Goal: Task Accomplishment & Management: Manage account settings

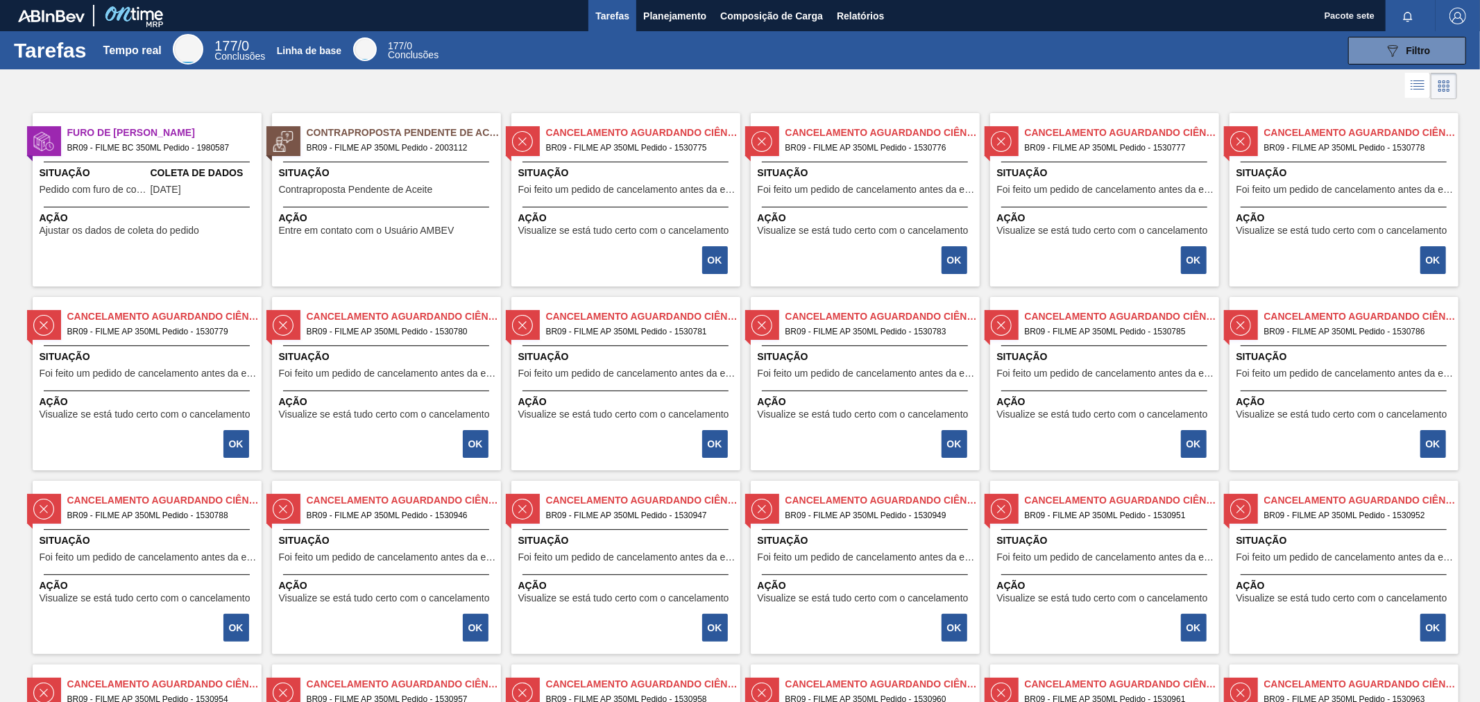
click at [112, 180] on span "Situação" at bounding box center [94, 173] width 108 height 15
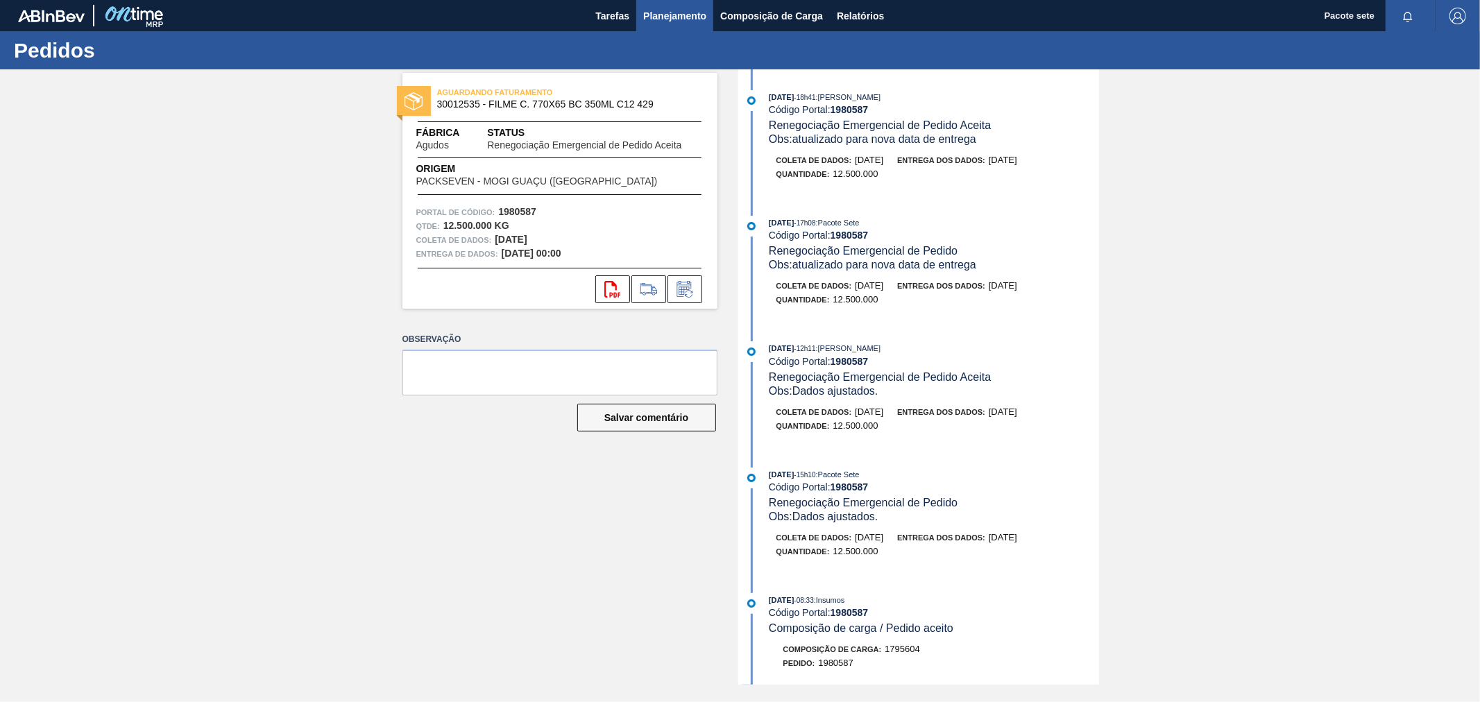
click at [667, 17] on font "Planejamento" at bounding box center [674, 15] width 63 height 11
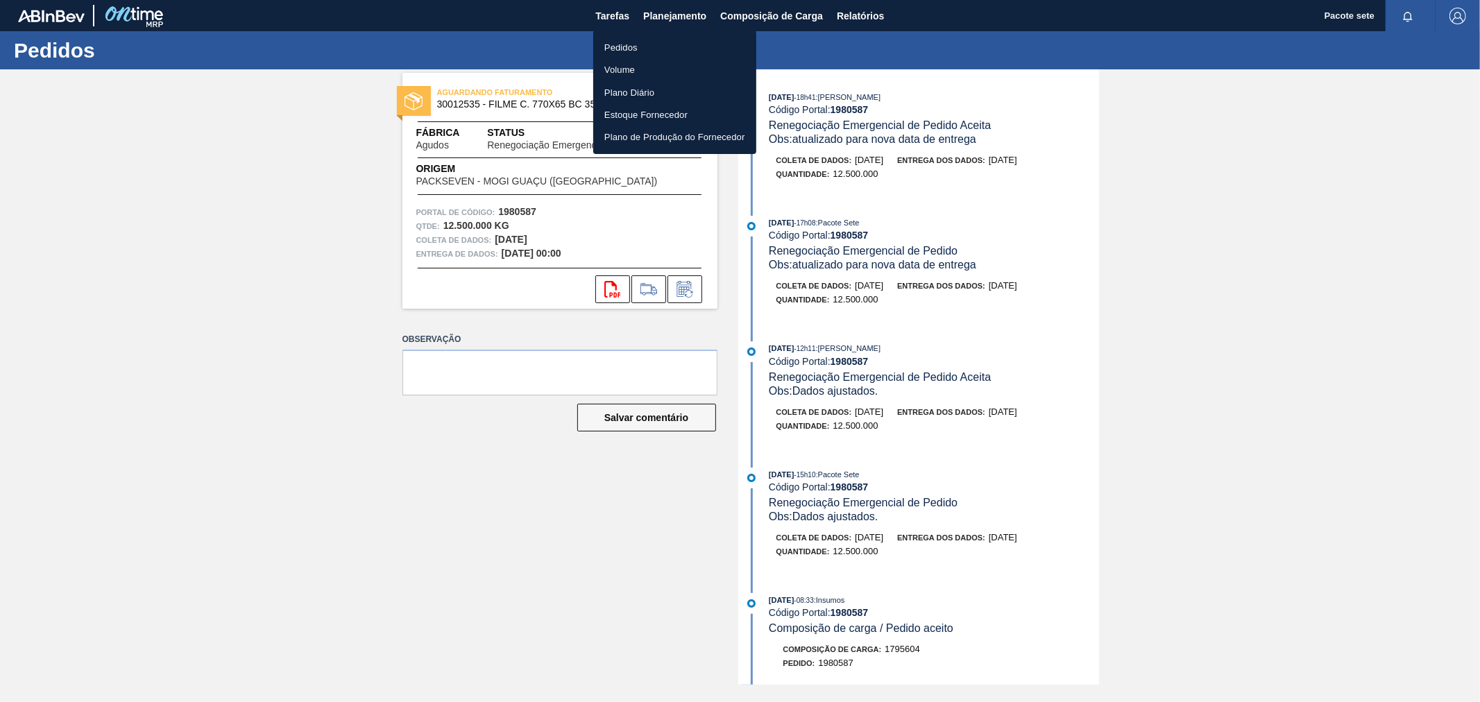
click at [622, 47] on font "Pedidos" at bounding box center [620, 47] width 33 height 10
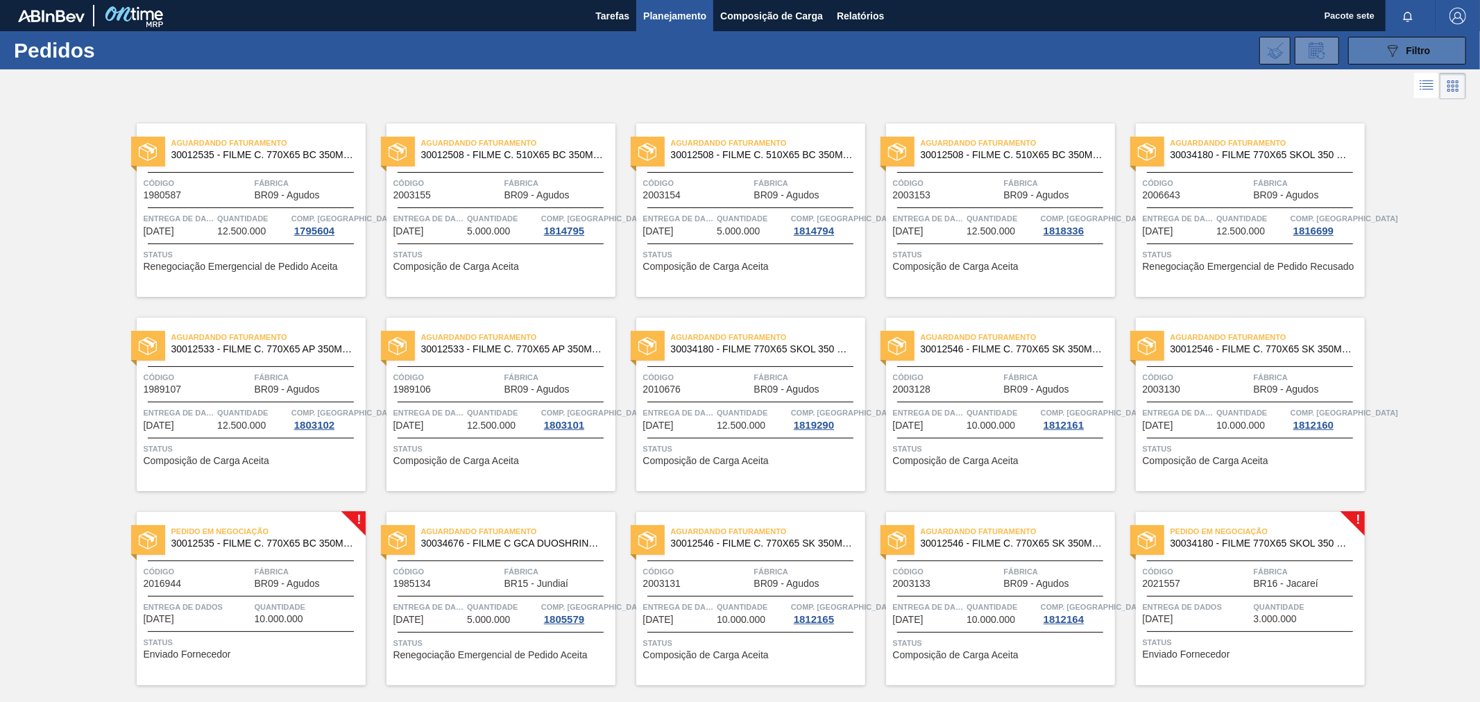
click at [1425, 42] on div "089F7B8B-B2A5-4AFE-B5C0-19BA573D28AC Filtro" at bounding box center [1407, 50] width 46 height 17
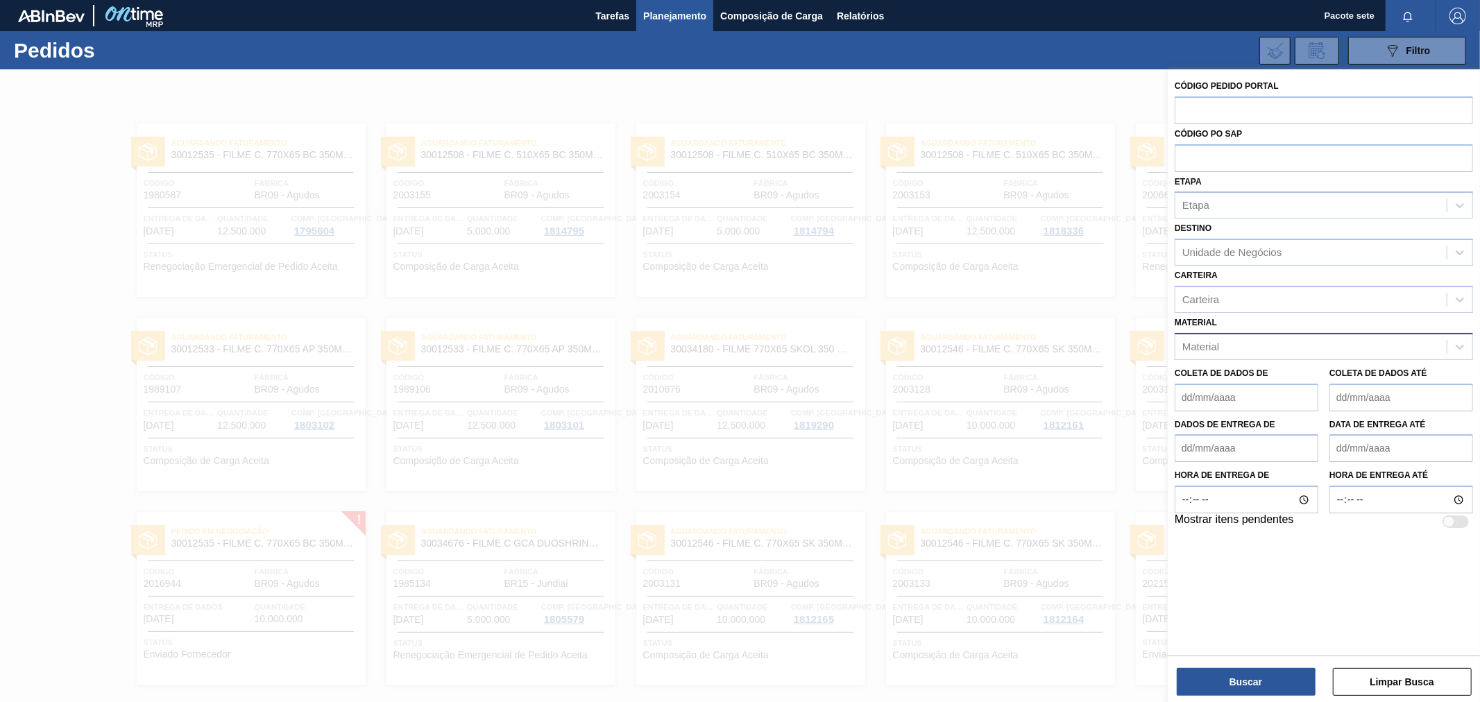
click at [1221, 340] on div "Material" at bounding box center [1310, 346] width 271 height 20
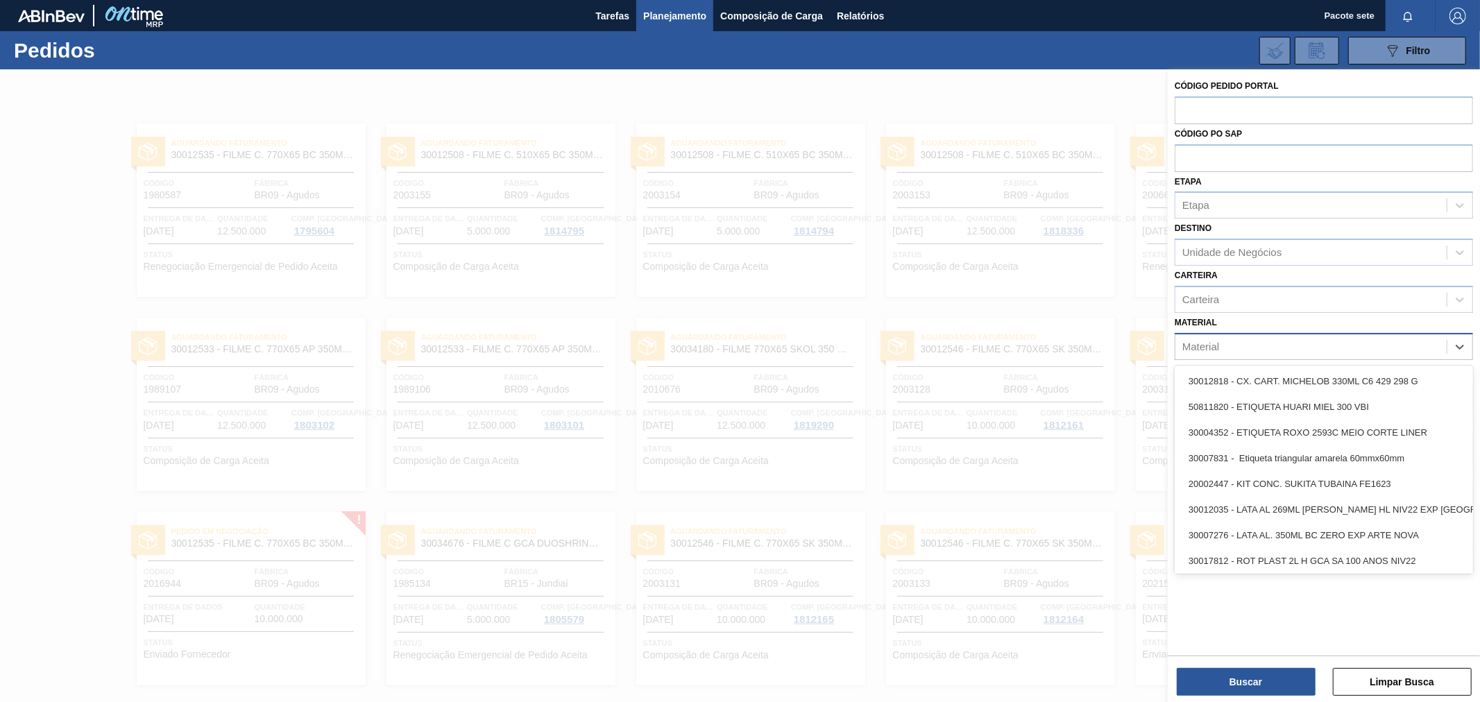
paste input "50844878"
type input "50844878"
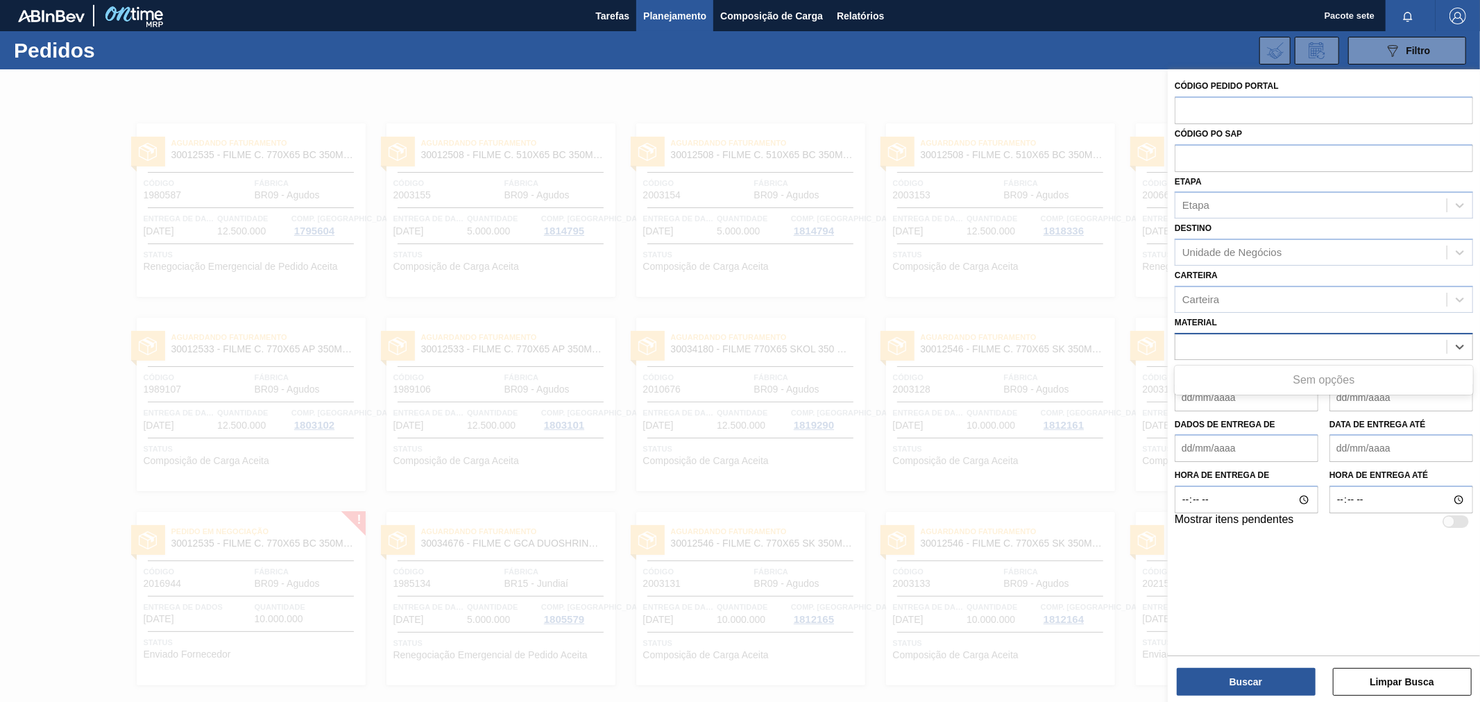
click at [1252, 336] on div "50844878" at bounding box center [1310, 346] width 271 height 20
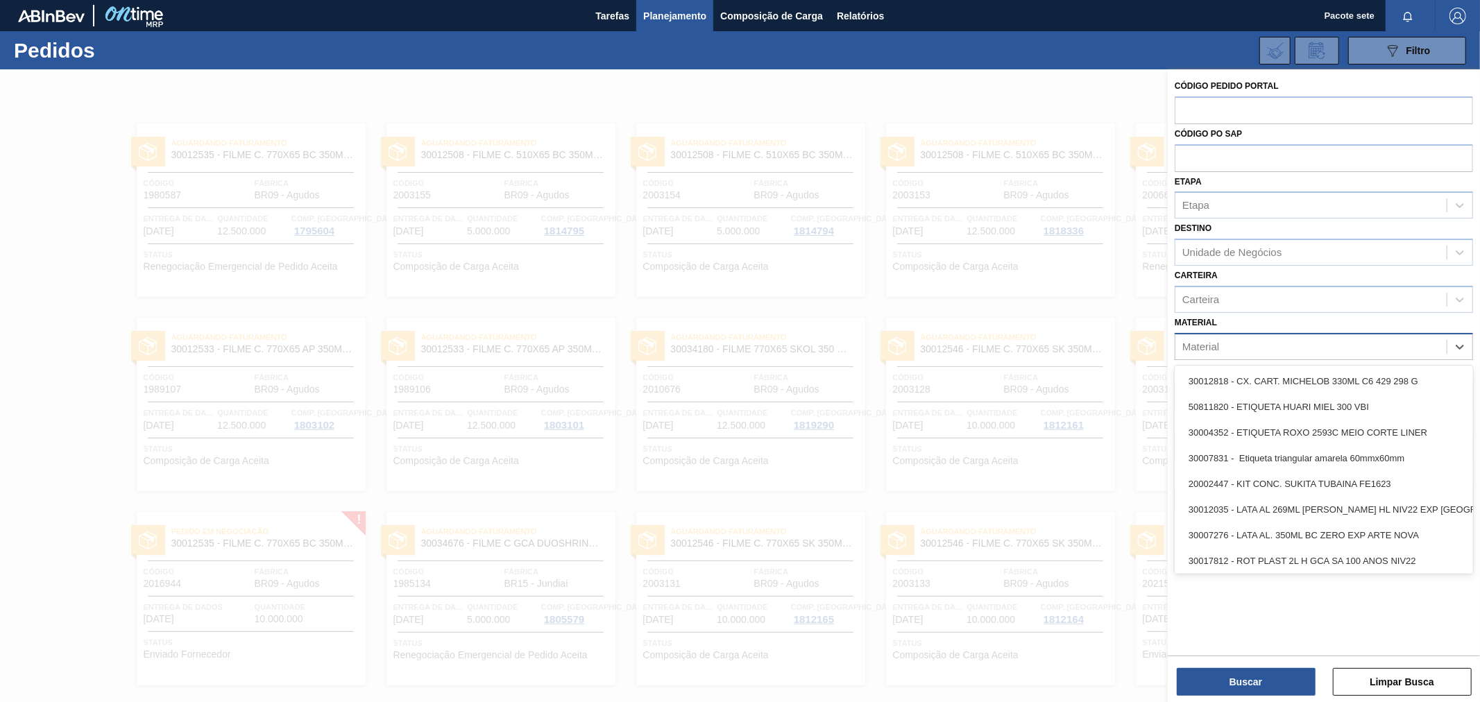
click at [1210, 347] on font "Material" at bounding box center [1200, 347] width 37 height 12
paste input "30034180"
type input "30034180"
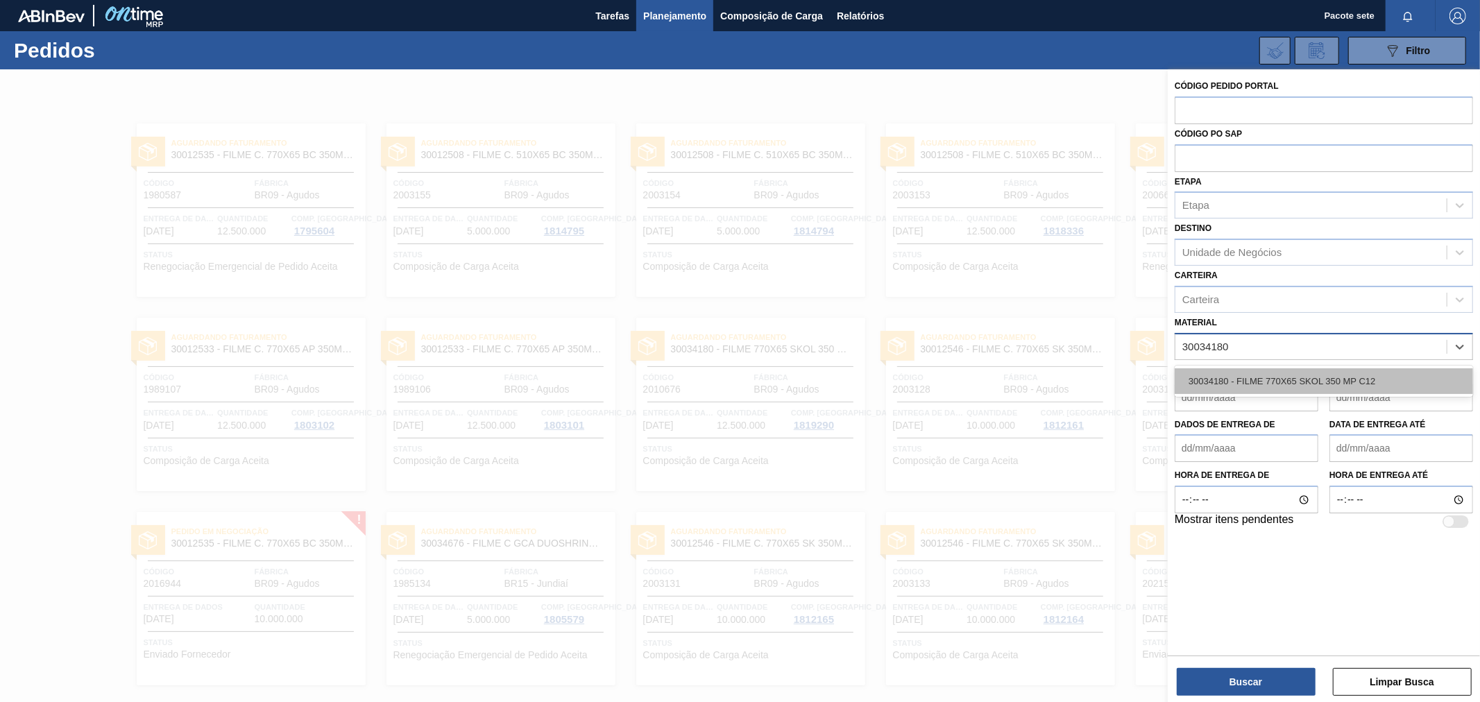
click at [1242, 371] on div "30034180 - FILME 770X65 SKOL 350 MP C12" at bounding box center [1323, 381] width 298 height 26
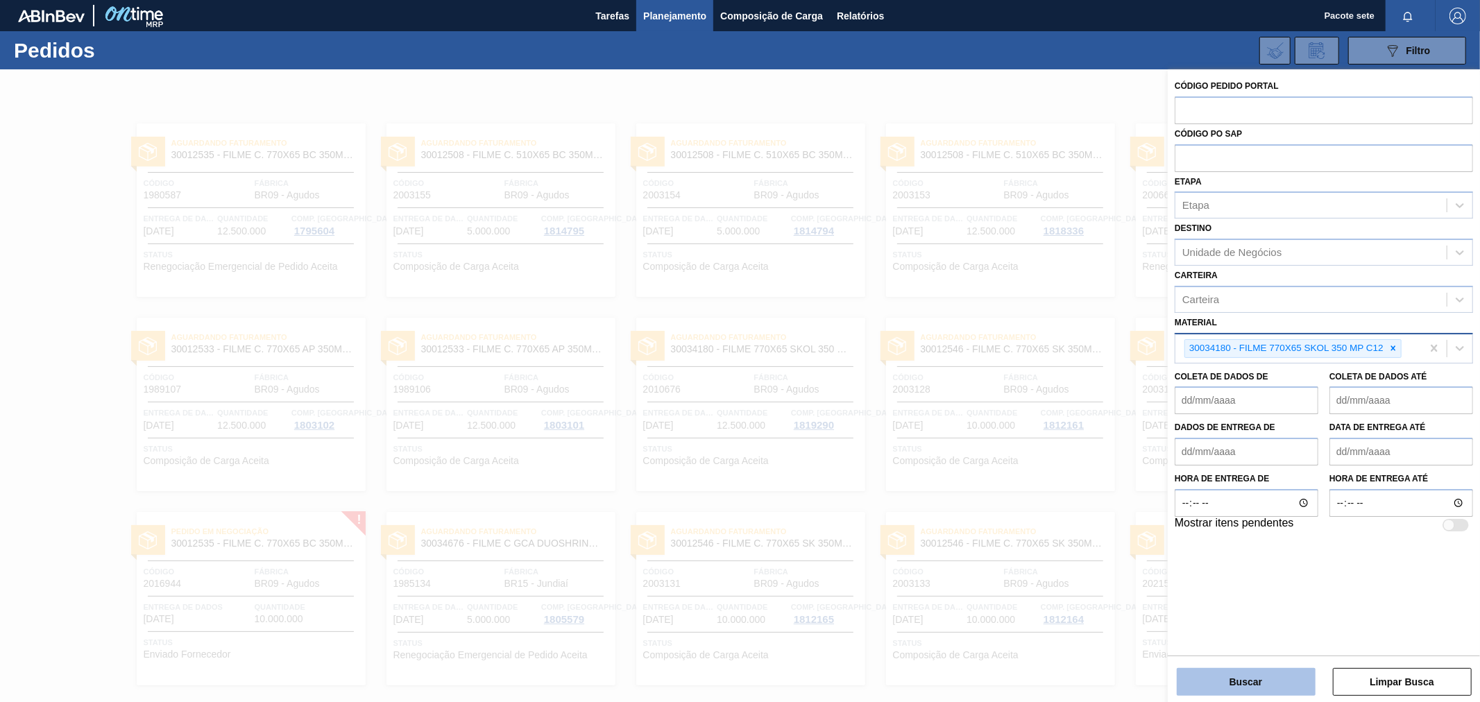
click at [1216, 670] on button "Buscar" at bounding box center [1245, 682] width 139 height 28
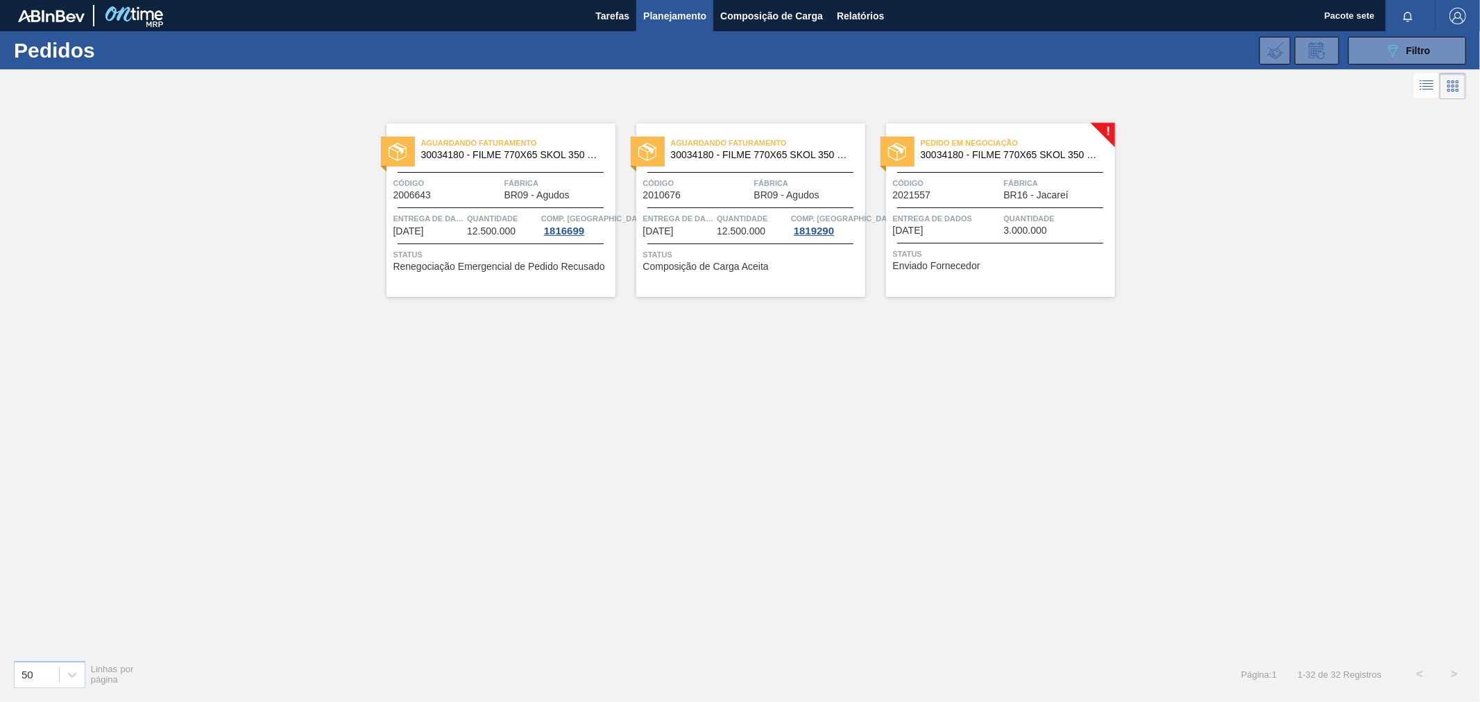
click at [551, 163] on div "Aguardando Faturamento 30034180 - FILME 770X65 SKOL 350 MP C12" at bounding box center [500, 149] width 229 height 31
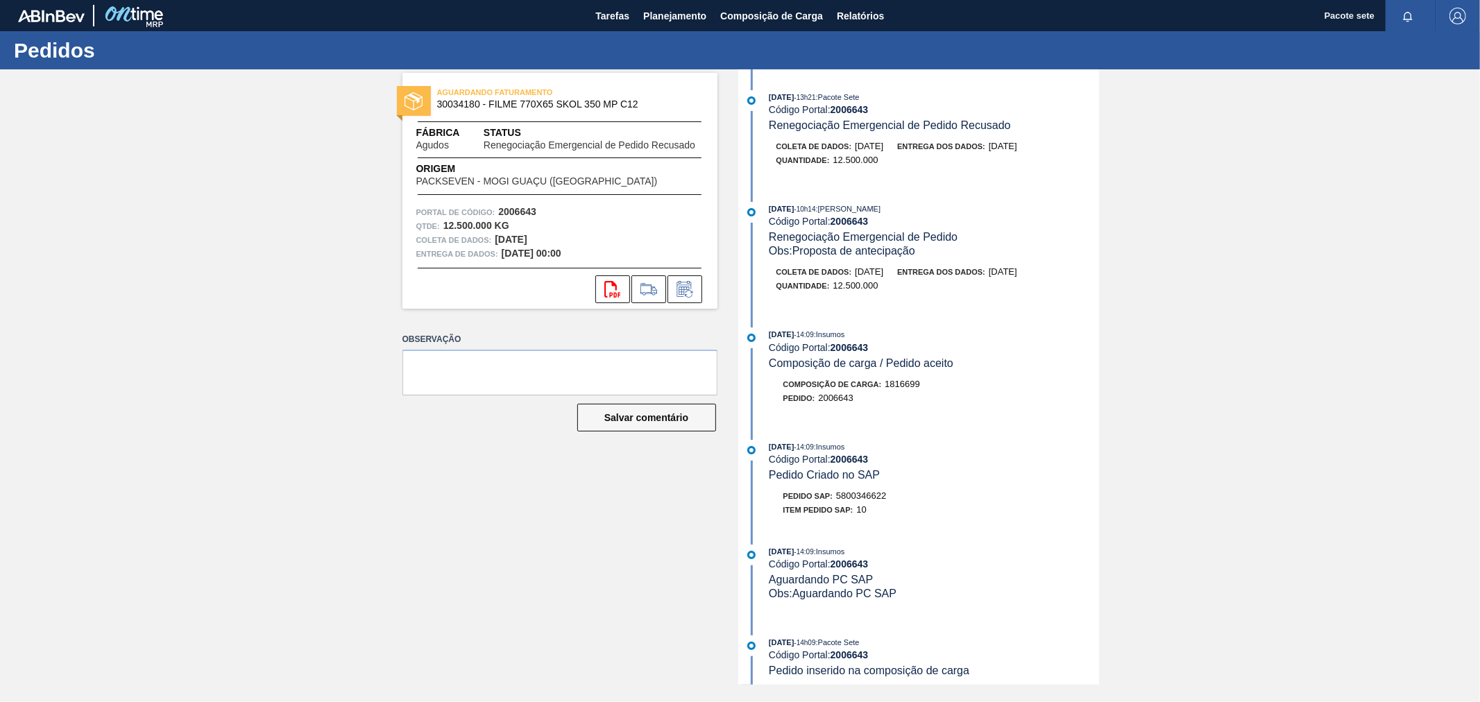
click at [845, 110] on font "2006643" at bounding box center [849, 109] width 38 height 11
copy font "2006643"
click at [669, 8] on font "Planejamento" at bounding box center [674, 16] width 63 height 17
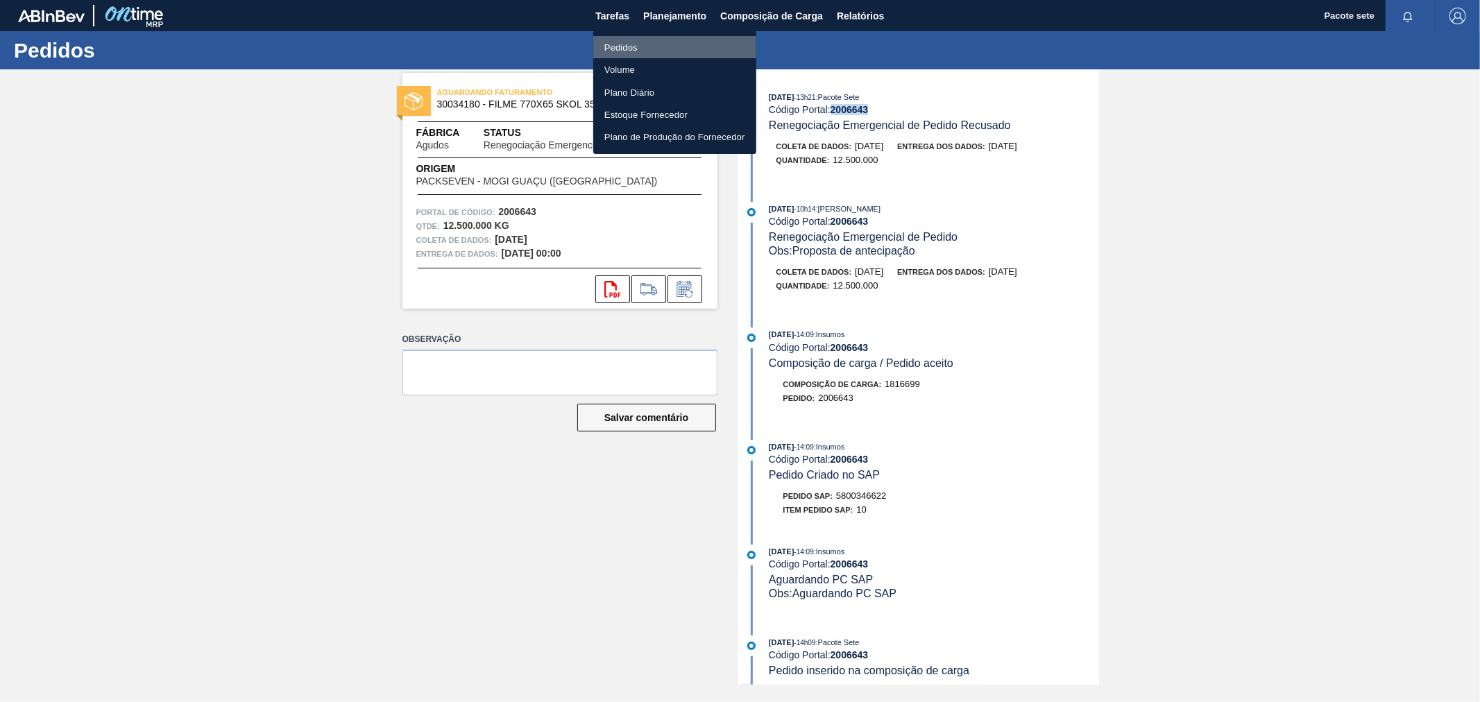
click at [626, 37] on li "Pedidos" at bounding box center [674, 47] width 163 height 22
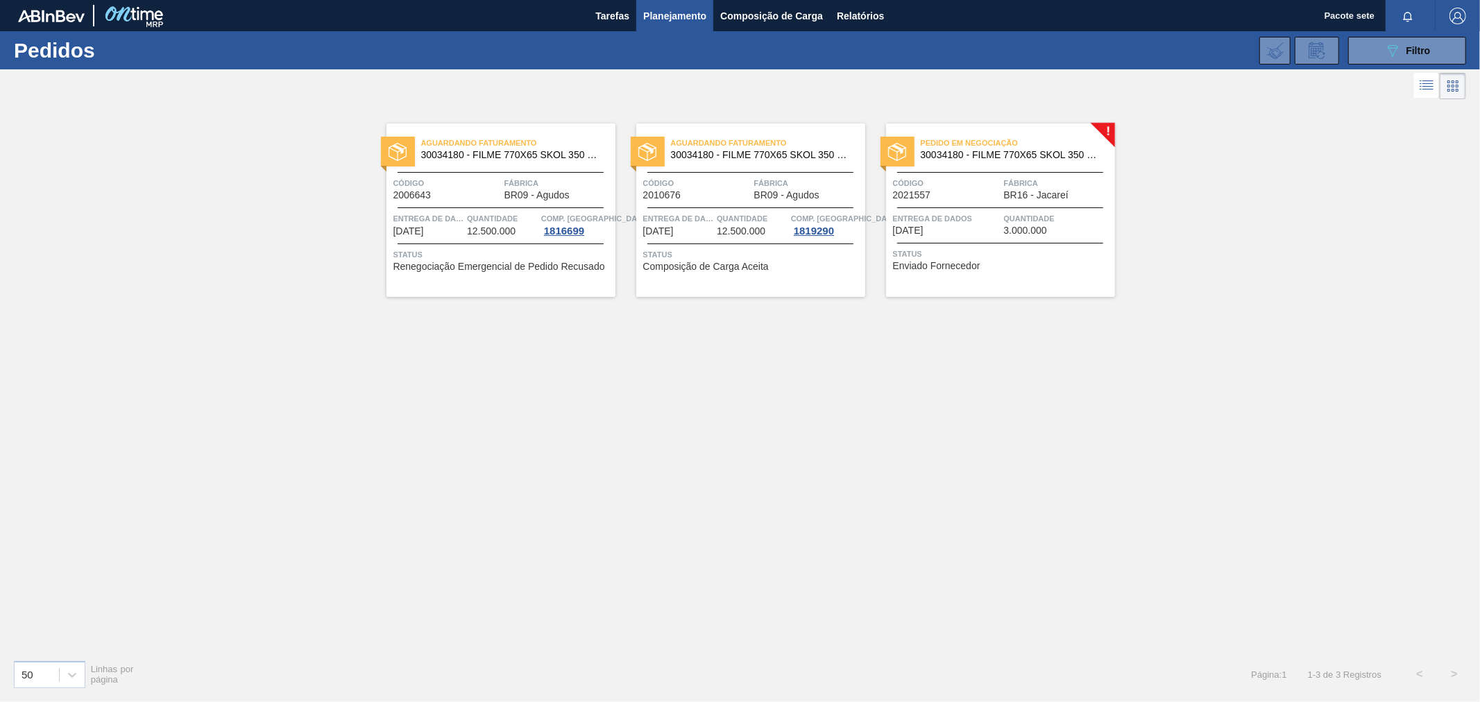
click at [678, 15] on font "Planejamento" at bounding box center [674, 15] width 63 height 11
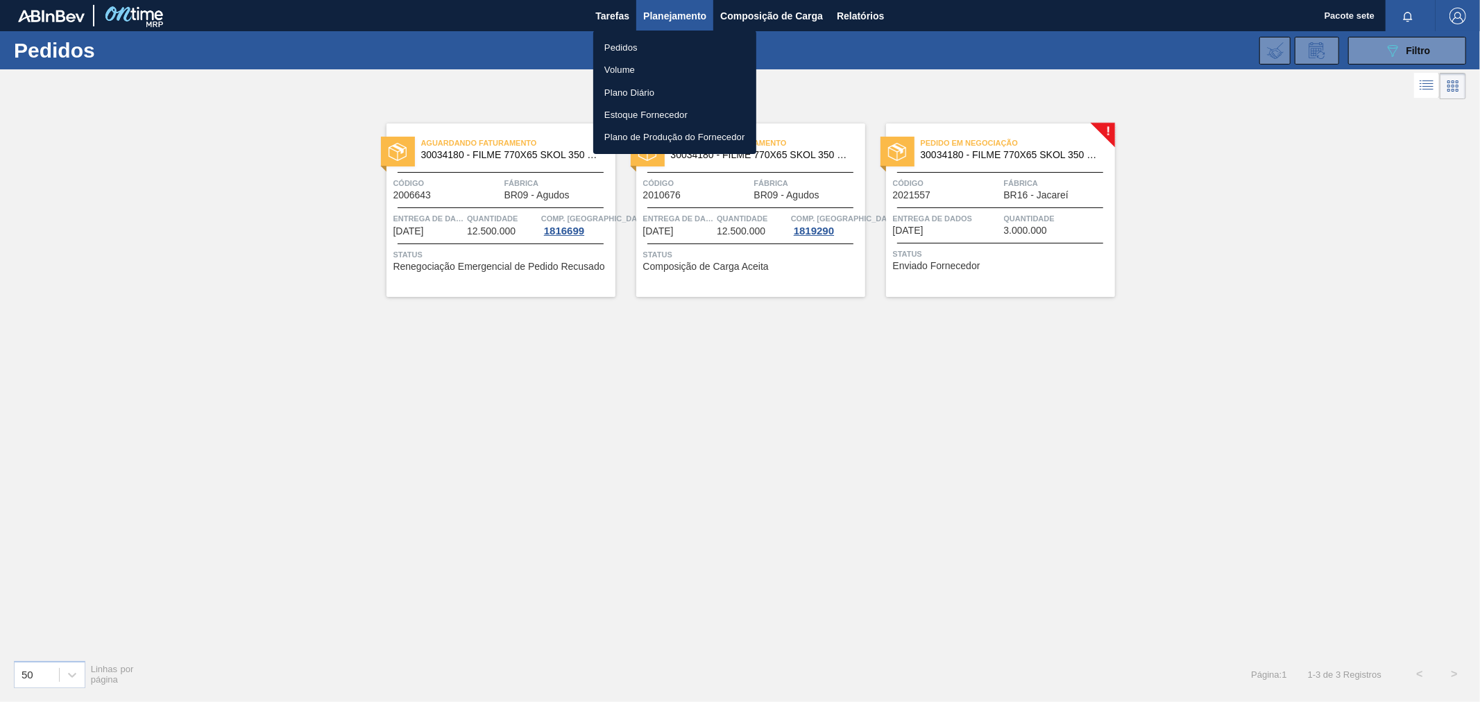
click at [1407, 45] on div at bounding box center [740, 351] width 1480 height 702
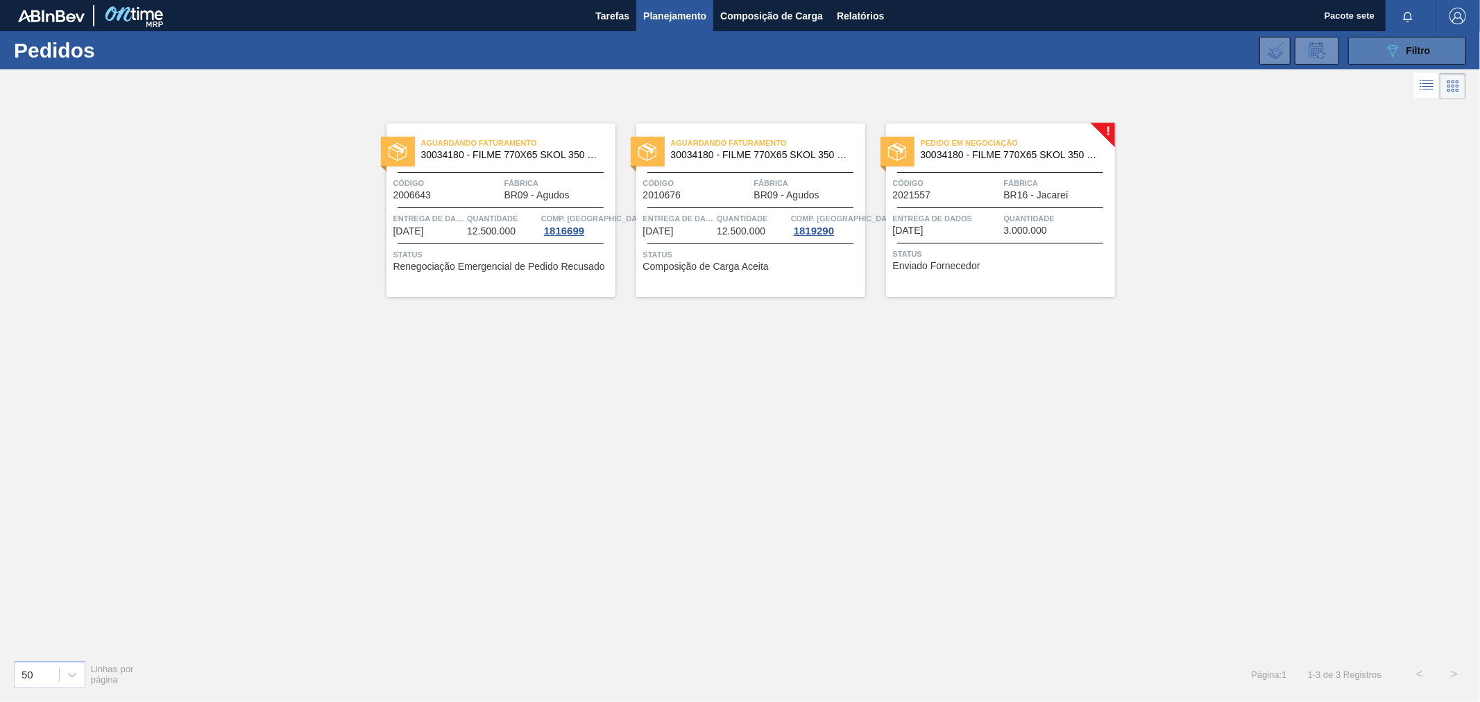
click at [1382, 45] on button "089F7B8B-B2A5-4AFE-B5C0-19BA573D28AC Filtro" at bounding box center [1407, 51] width 118 height 28
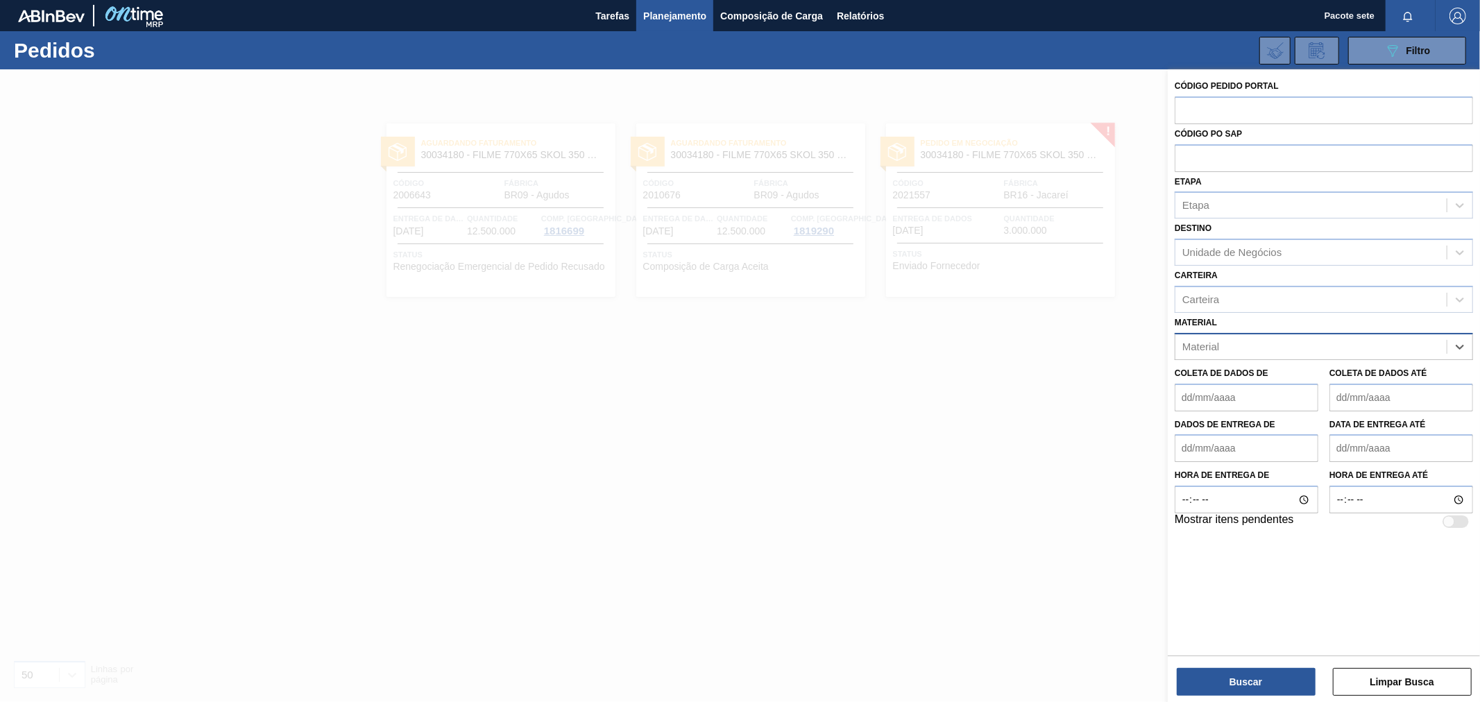
click at [1429, 350] on div "Material" at bounding box center [1310, 346] width 271 height 20
click at [1246, 661] on div "Buscar Limpar Busca" at bounding box center [1323, 674] width 312 height 39
click at [1239, 675] on button "Buscar" at bounding box center [1245, 682] width 139 height 28
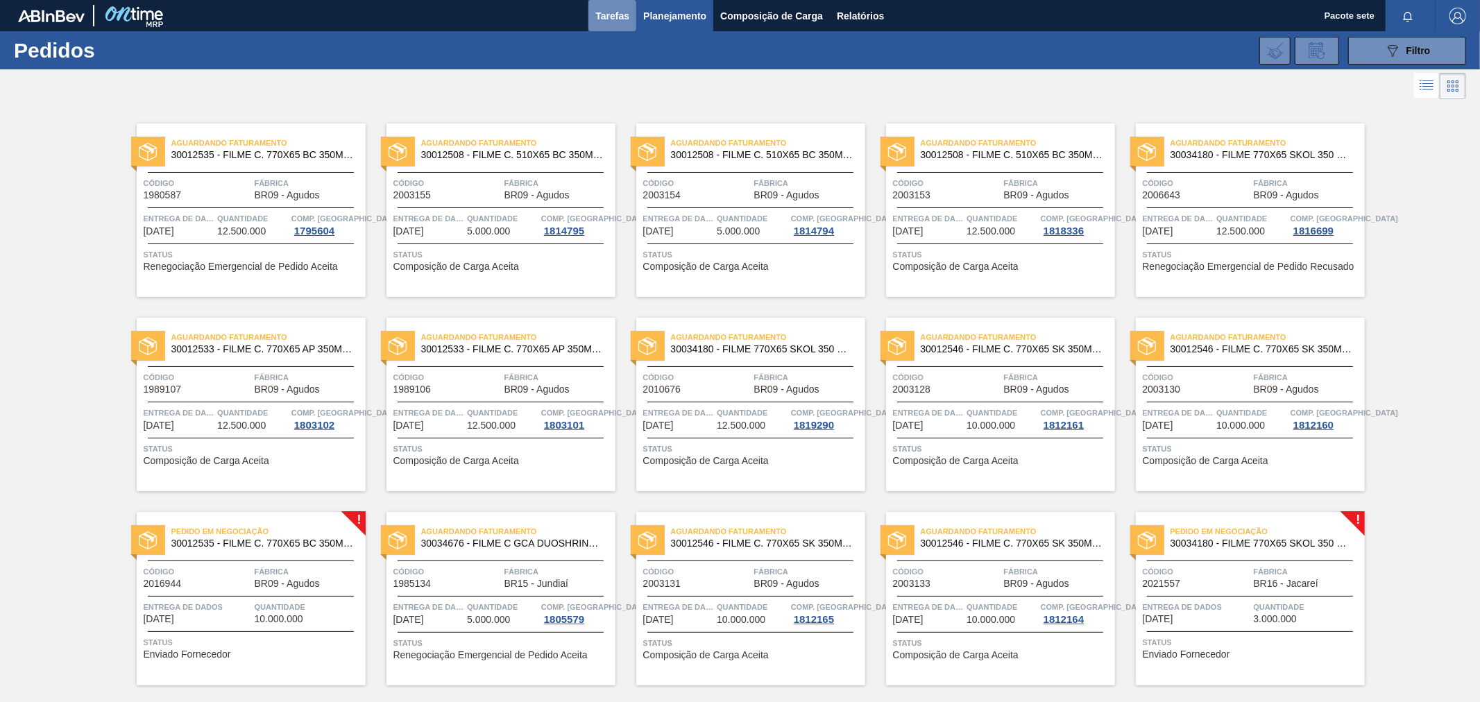
click at [617, 16] on font "Tarefas" at bounding box center [612, 15] width 34 height 11
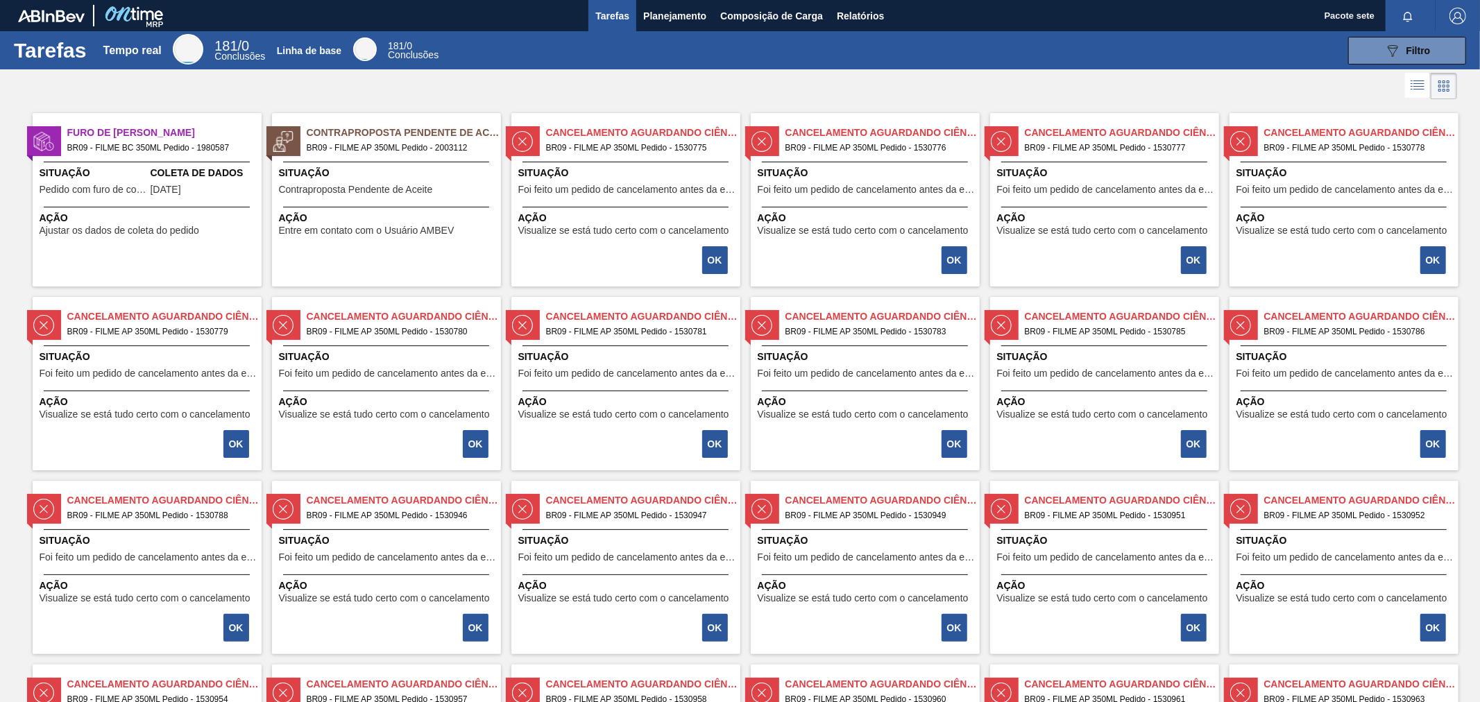
click at [164, 127] on span "Furo de [PERSON_NAME]" at bounding box center [164, 133] width 194 height 15
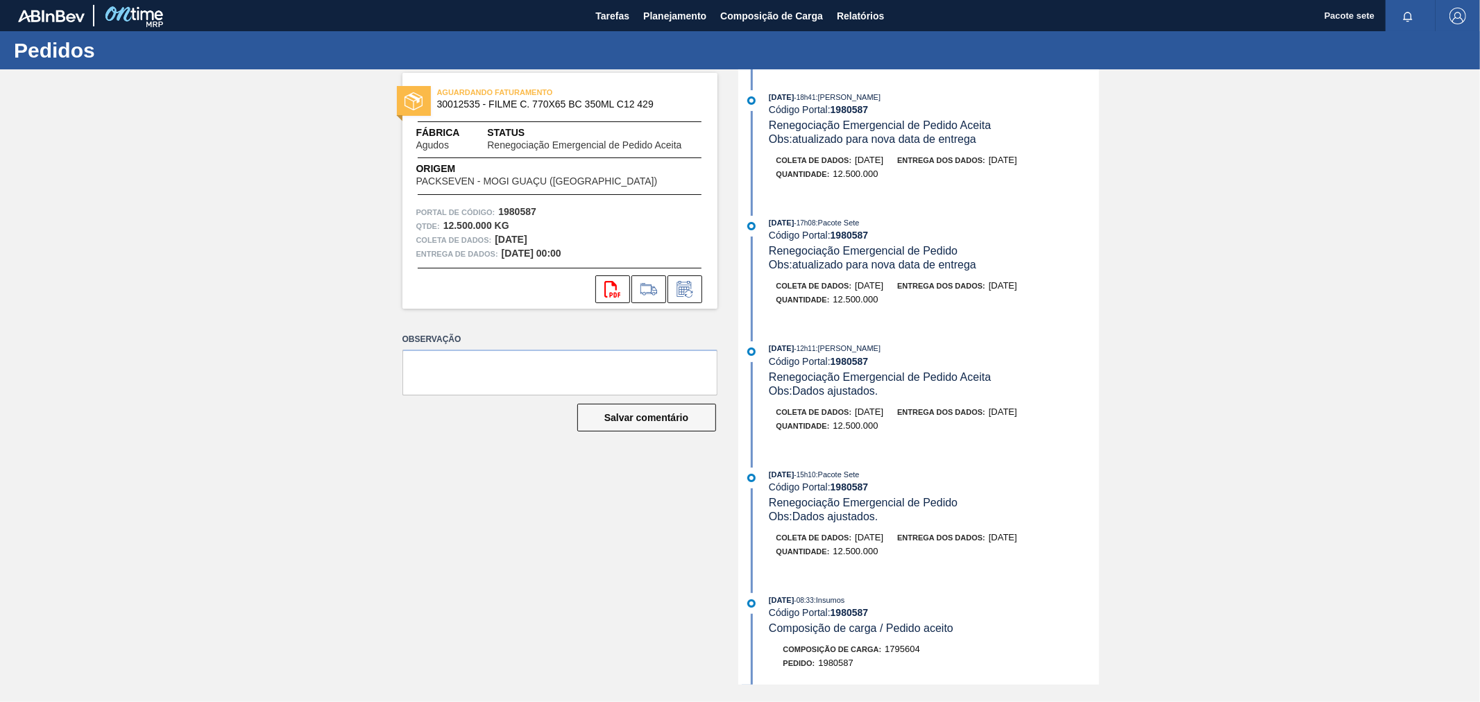
click at [859, 106] on font "1980587" at bounding box center [849, 109] width 38 height 11
copy font "1980587"
click at [694, 294] on icon at bounding box center [685, 289] width 22 height 17
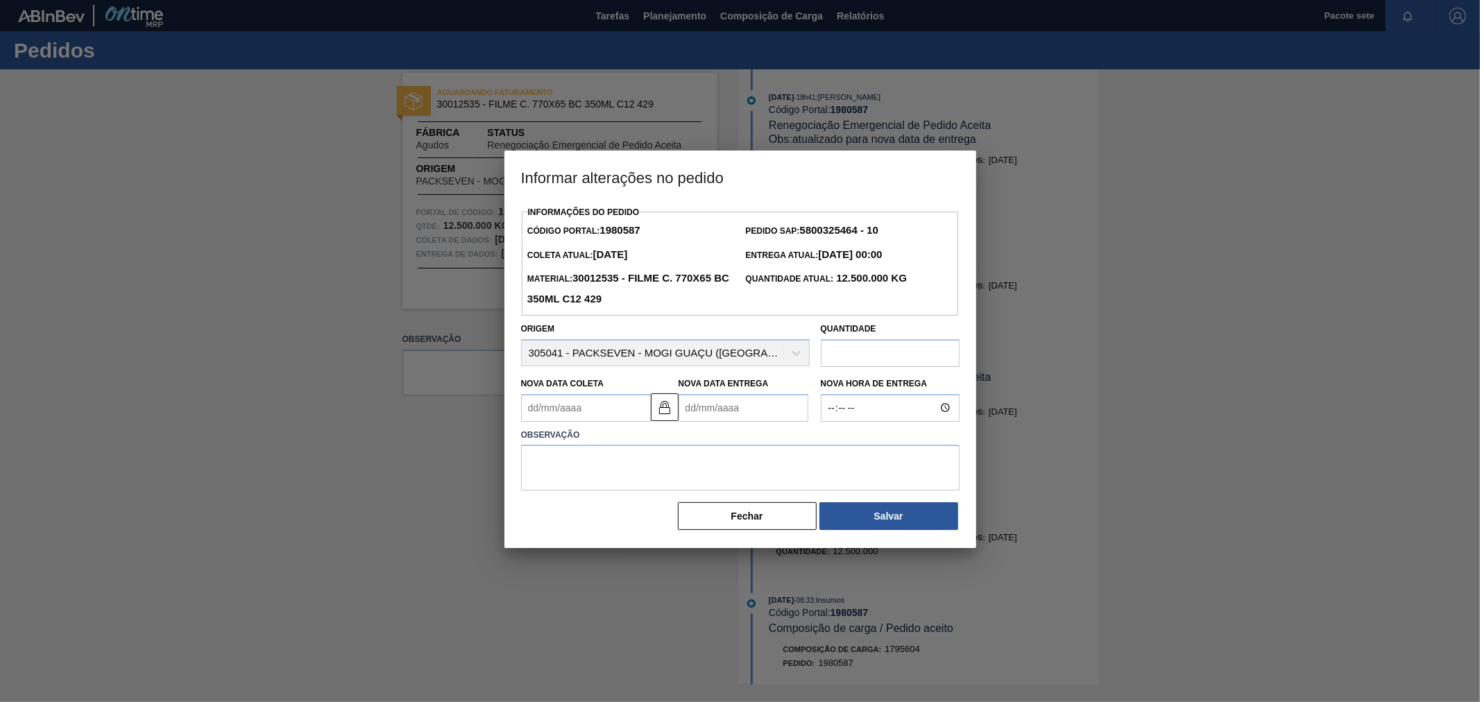
click at [768, 415] on Entrega1980587 "Nova Data Entrega" at bounding box center [743, 408] width 130 height 28
click at [805, 512] on font "12" at bounding box center [807, 508] width 10 height 10
type Coleta1980587 "[DATE]"
type Entrega1980587 "[DATE]"
click at [607, 408] on Coleta1980587 "[DATE]" at bounding box center [586, 408] width 130 height 28
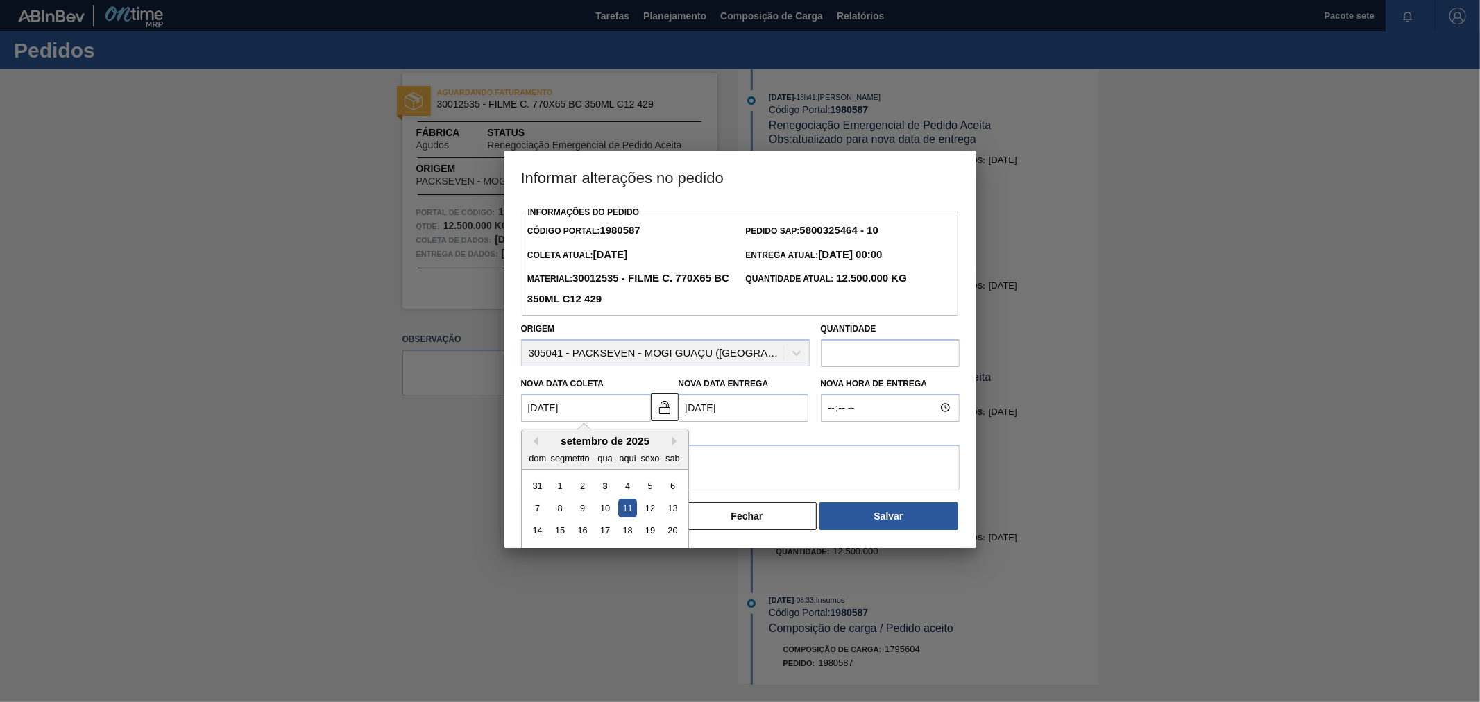
click at [630, 511] on font "11" at bounding box center [627, 508] width 10 height 10
click at [629, 468] on textarea at bounding box center [740, 468] width 438 height 46
click at [636, 456] on textarea "Data ajustada, devido imprevisto que tivemos." at bounding box center [740, 468] width 438 height 46
click at [636, 466] on textarea "Data ajustada, devido imprevisto que tivemos." at bounding box center [740, 468] width 438 height 46
click at [0, 0] on span "imprevisto" at bounding box center [0, 0] width 0 height 0
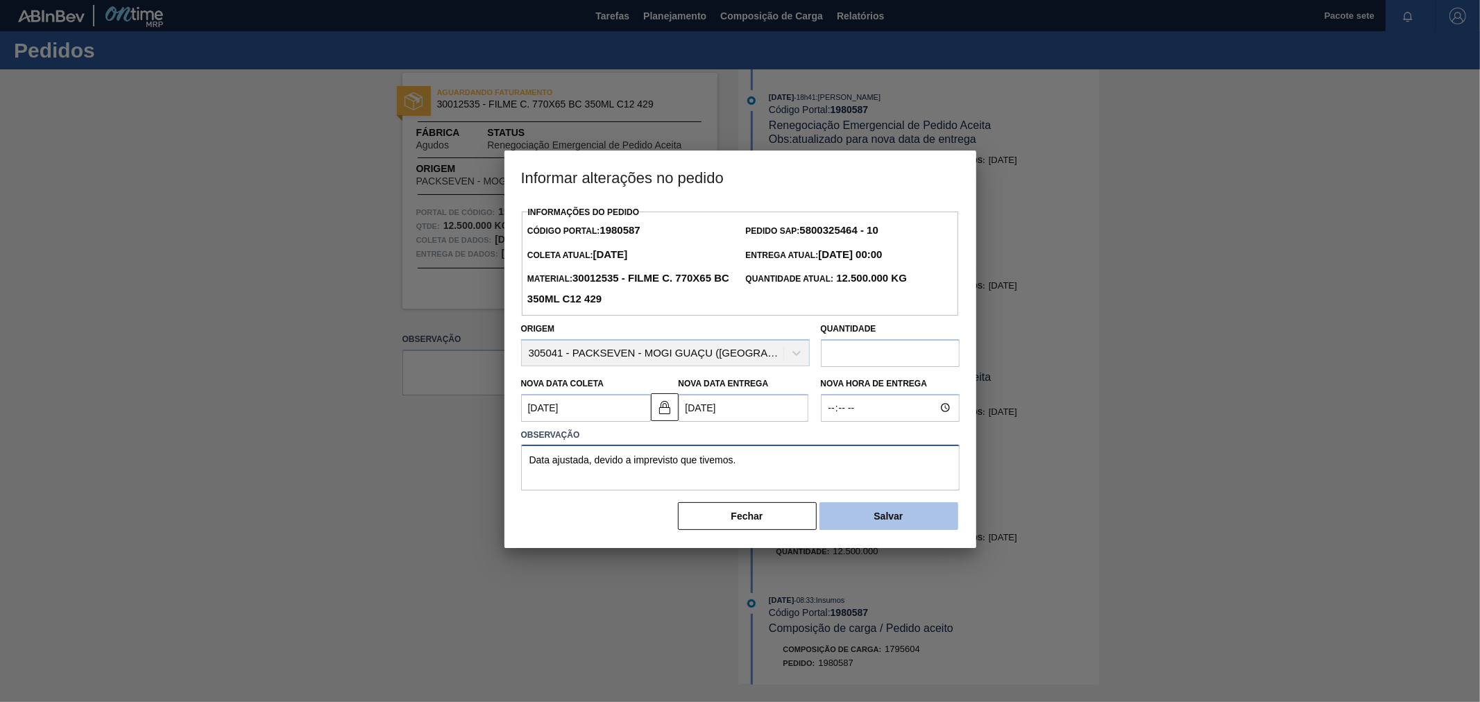
type textarea "Data ajustada, devido a imprevisto que tivemos."
click at [872, 518] on button "Salvar" at bounding box center [888, 516] width 139 height 28
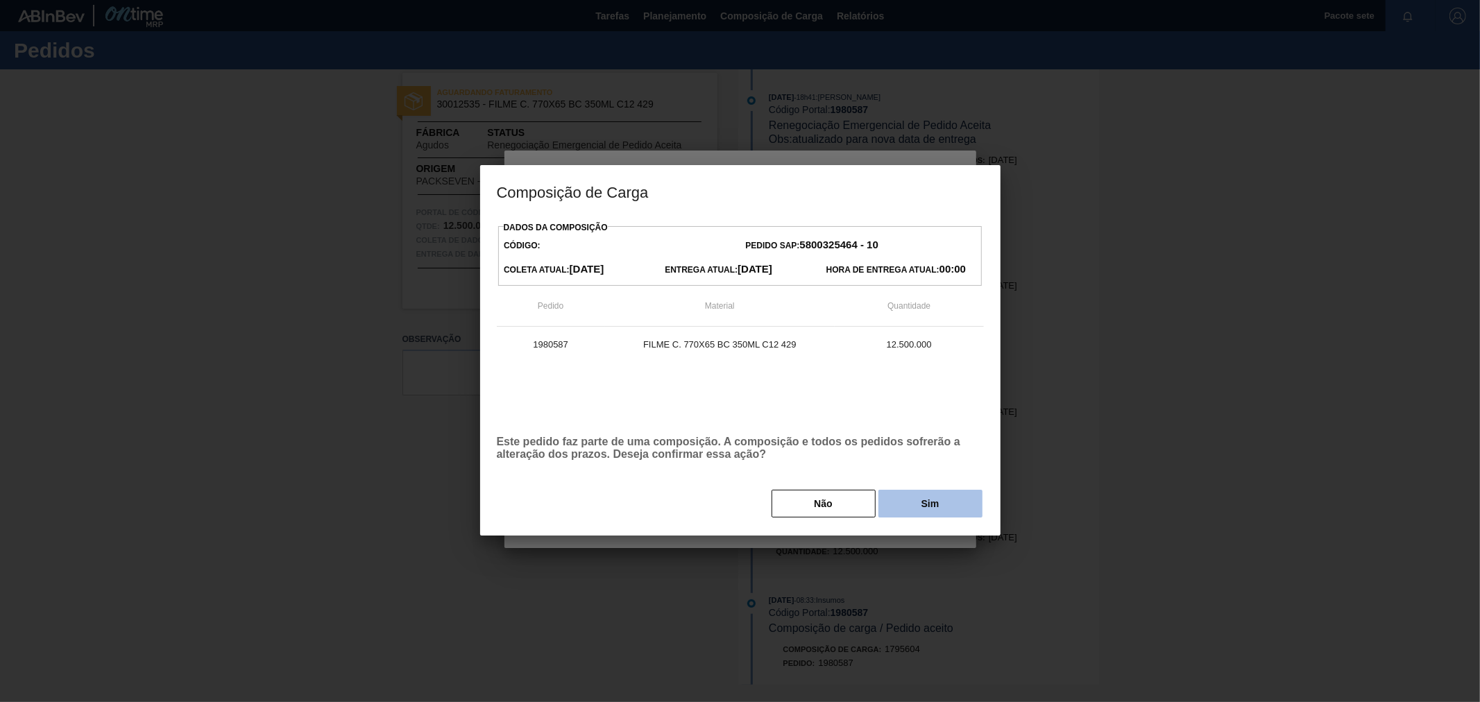
click at [900, 497] on button "Sim" at bounding box center [930, 504] width 104 height 28
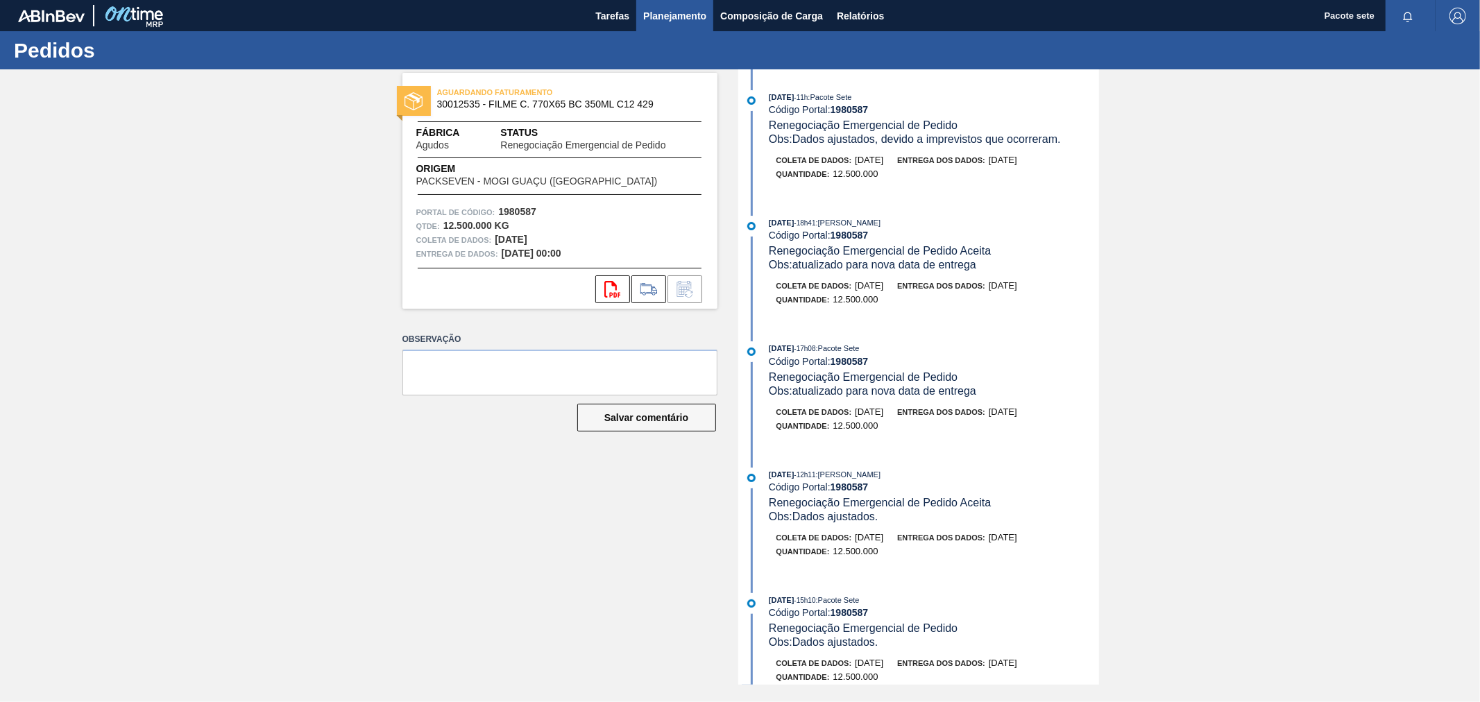
click at [656, 11] on font "Planejamento" at bounding box center [674, 15] width 63 height 11
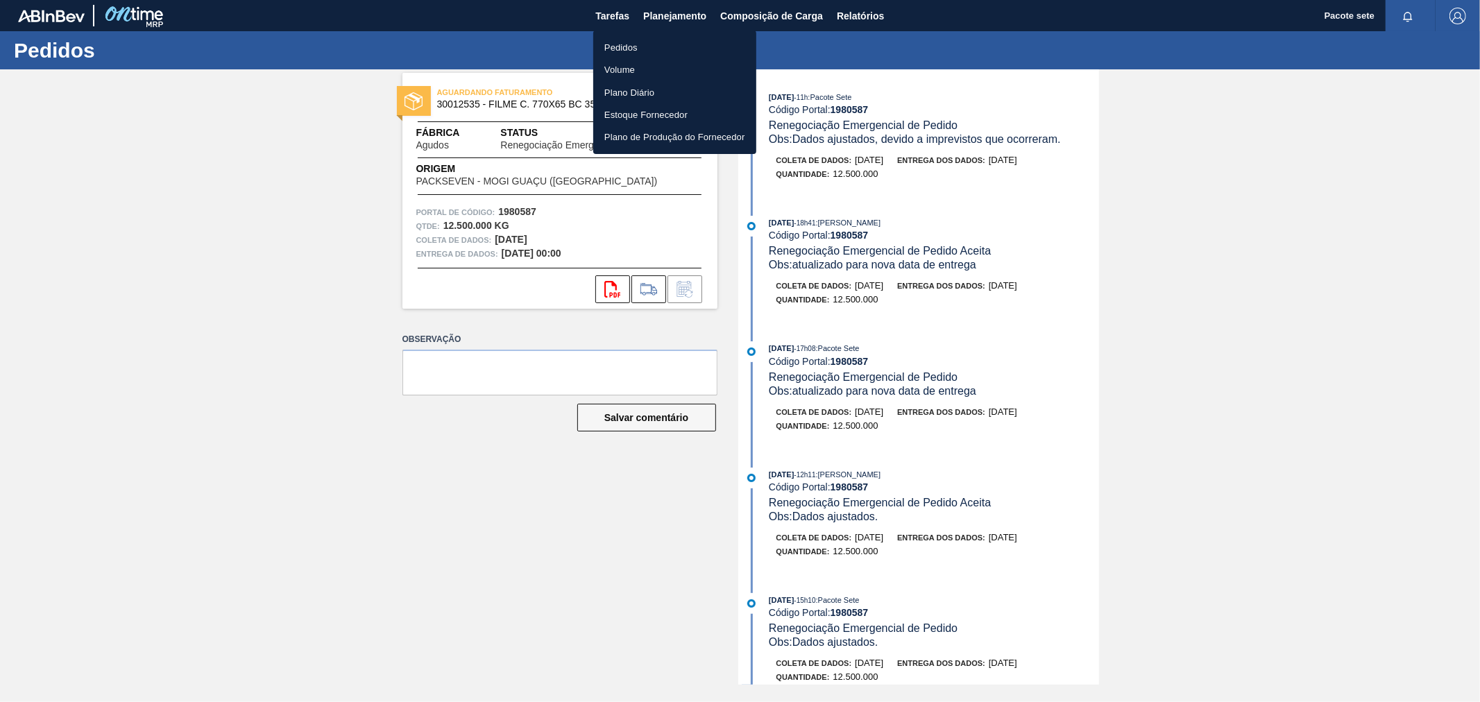
click at [633, 46] on font "Pedidos" at bounding box center [620, 47] width 33 height 10
